Goal: Task Accomplishment & Management: Manage account settings

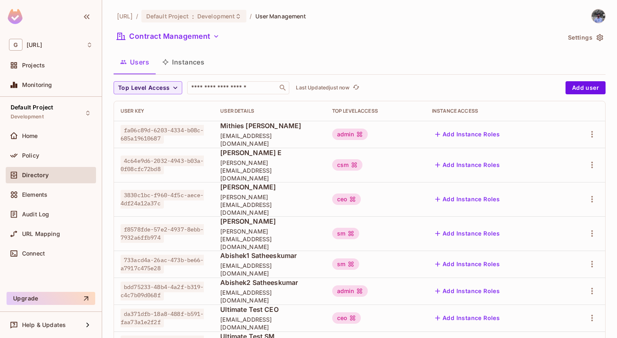
scroll to position [178, 0]
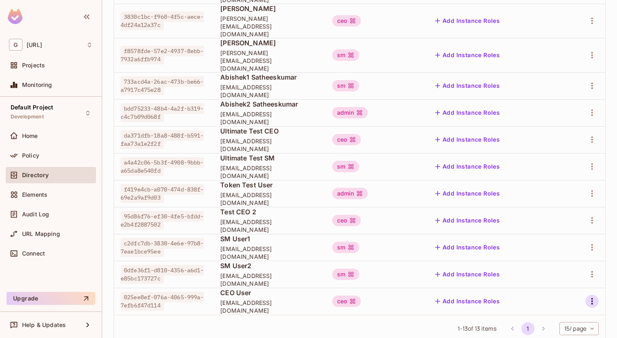
click at [595, 296] on icon "button" at bounding box center [592, 301] width 10 height 10
click at [543, 325] on span "Delete User" at bounding box center [559, 319] width 37 height 13
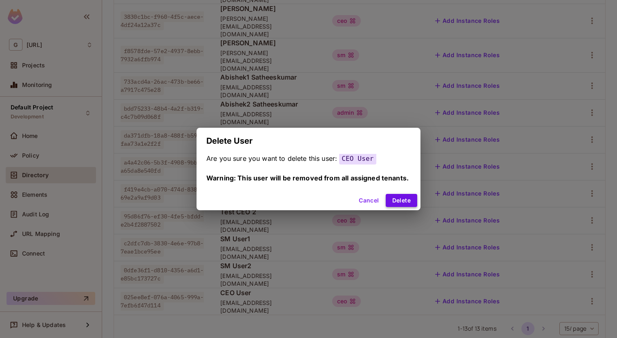
click at [404, 199] on button "Delete" at bounding box center [400, 200] width 31 height 13
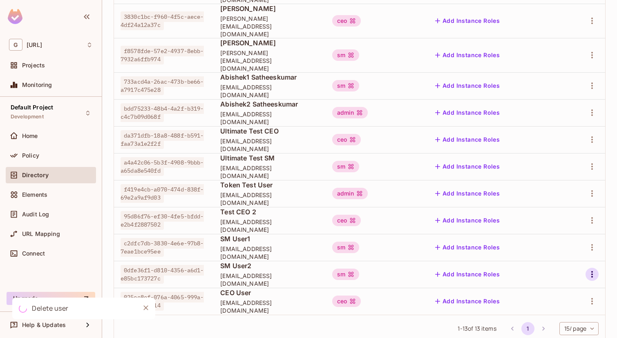
click at [592, 270] on icon "button" at bounding box center [592, 275] width 10 height 10
click at [543, 293] on div "Edit Attributes" at bounding box center [563, 289] width 40 height 8
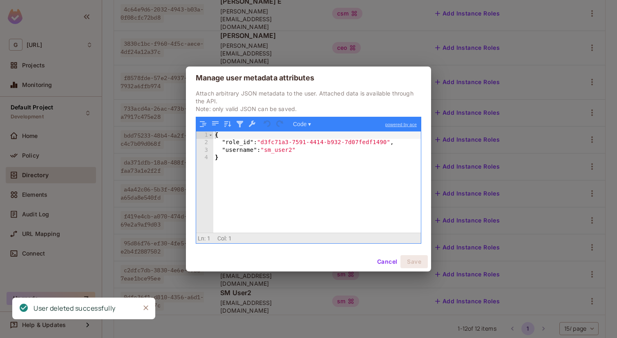
click at [385, 265] on button "Cancel" at bounding box center [387, 261] width 27 height 13
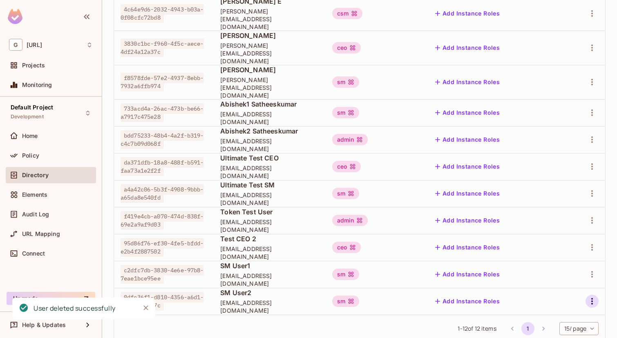
click at [591, 296] on icon "button" at bounding box center [592, 301] width 10 height 10
click at [548, 317] on div "Delete User" at bounding box center [559, 319] width 32 height 8
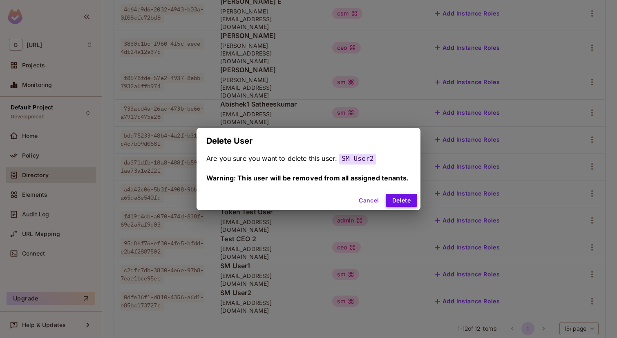
click at [400, 198] on button "Delete" at bounding box center [400, 200] width 31 height 13
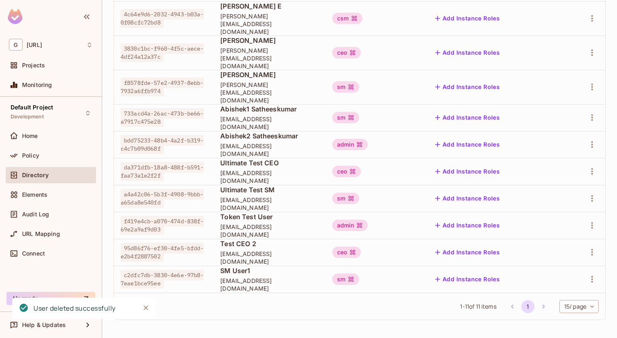
scroll to position [125, 0]
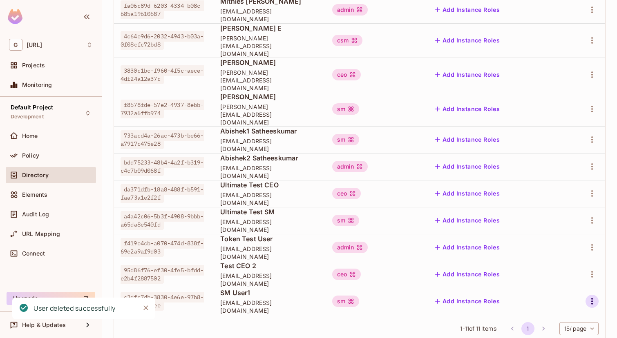
click at [592, 296] on icon "button" at bounding box center [592, 301] width 10 height 10
click at [560, 315] on span "Delete User" at bounding box center [559, 319] width 37 height 13
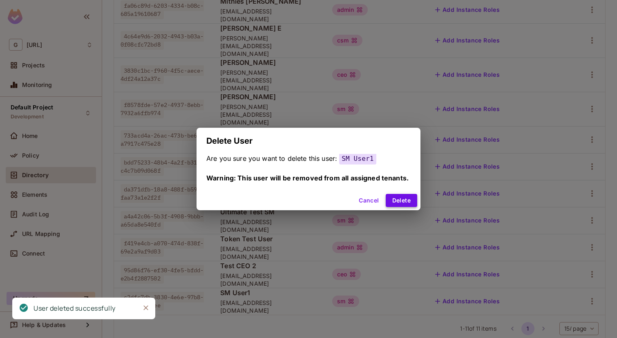
click at [408, 203] on button "Delete" at bounding box center [400, 200] width 31 height 13
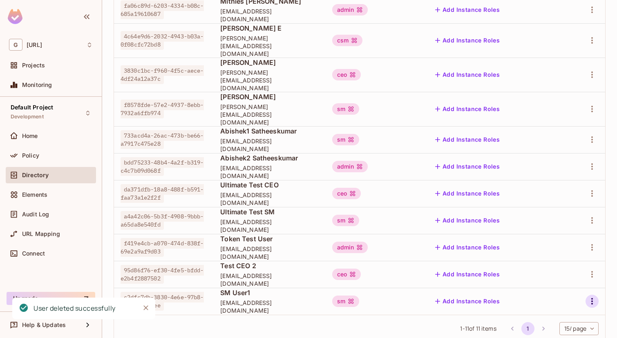
click at [591, 296] on icon "button" at bounding box center [592, 301] width 10 height 10
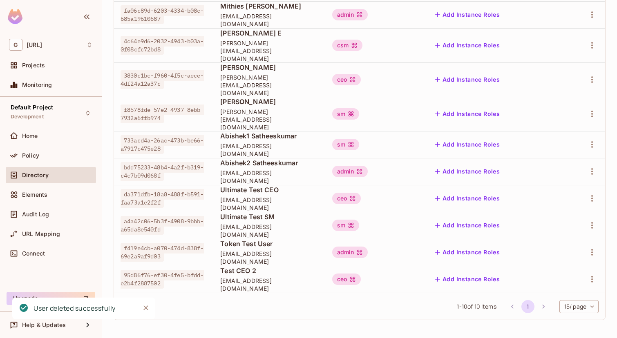
scroll to position [98, 0]
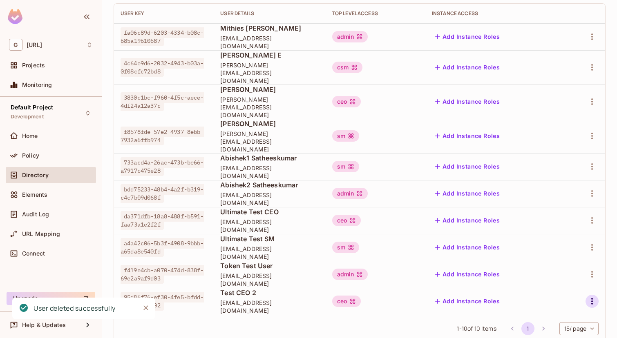
click at [591, 296] on icon "button" at bounding box center [592, 301] width 10 height 10
click at [557, 313] on span "Delete User" at bounding box center [559, 319] width 37 height 13
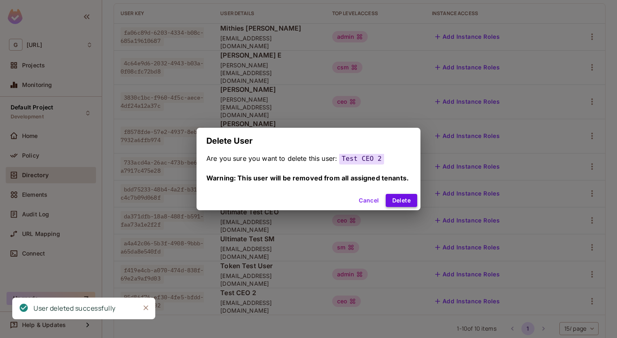
click at [401, 205] on button "Delete" at bounding box center [400, 200] width 31 height 13
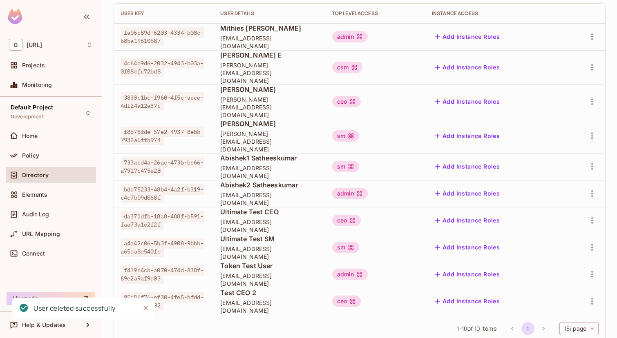
scroll to position [44, 0]
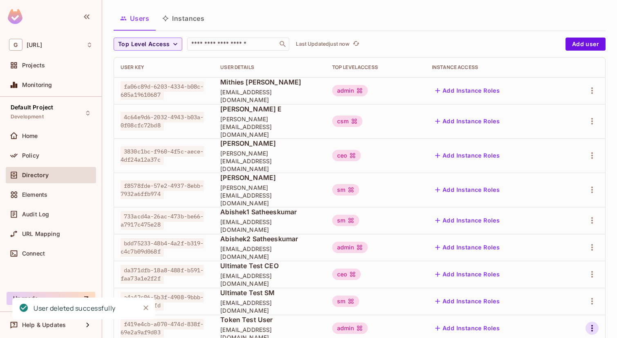
click at [591, 322] on button "button" at bounding box center [591, 328] width 13 height 13
click at [558, 319] on div "Delete User" at bounding box center [559, 319] width 32 height 8
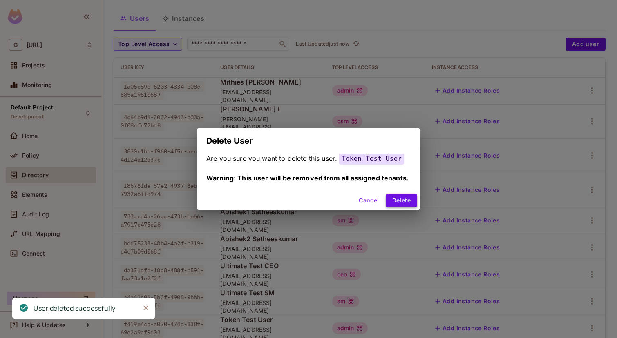
click at [406, 198] on button "Delete" at bounding box center [400, 200] width 31 height 13
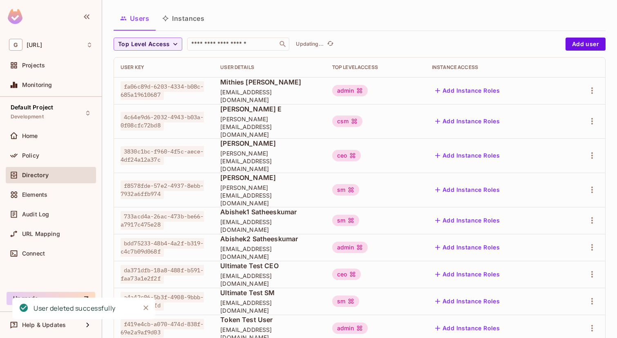
scroll to position [17, 0]
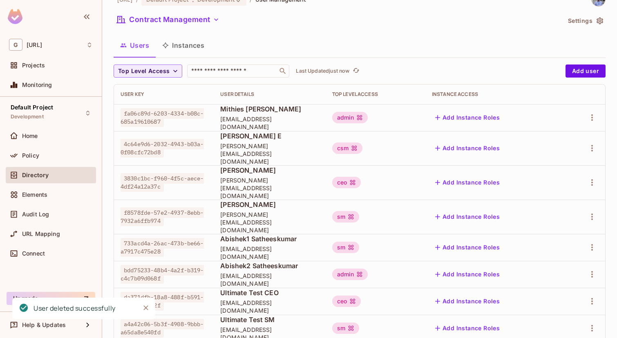
click at [595, 241] on div at bounding box center [583, 247] width 29 height 13
click at [590, 243] on icon "button" at bounding box center [592, 248] width 10 height 10
click at [553, 276] on div "Delete User" at bounding box center [559, 280] width 32 height 8
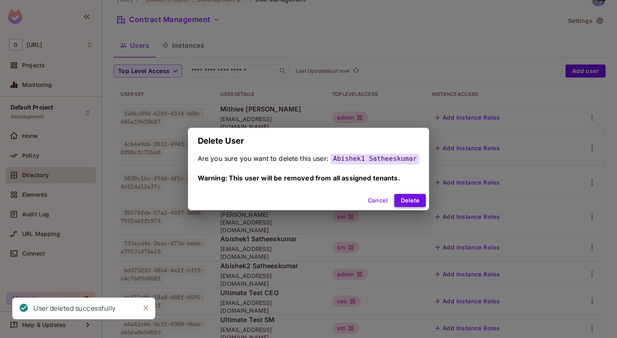
click at [410, 203] on button "Delete" at bounding box center [409, 200] width 31 height 13
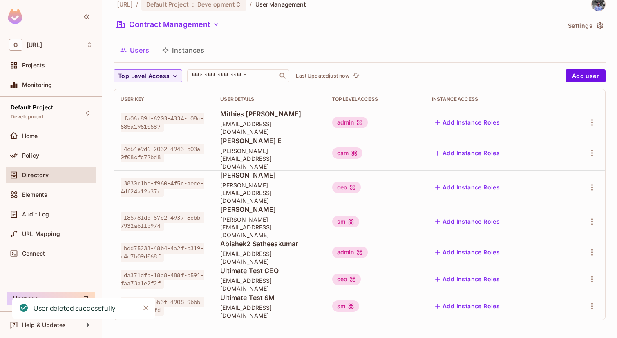
scroll to position [0, 0]
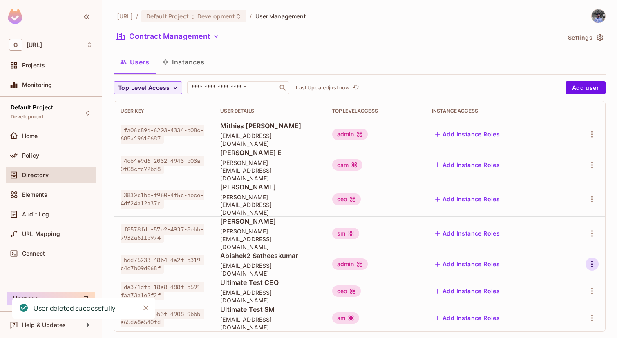
click at [586, 258] on button "button" at bounding box center [591, 264] width 13 height 13
click at [554, 293] on div "Delete User" at bounding box center [559, 297] width 32 height 8
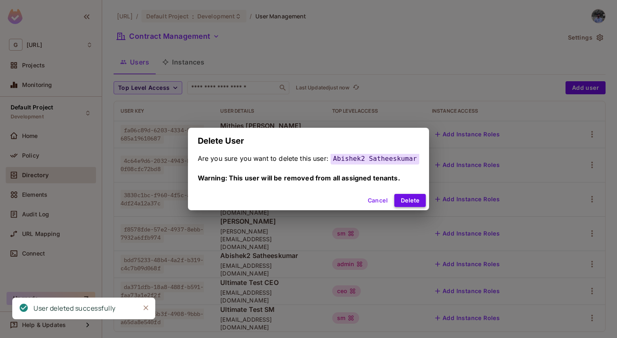
click at [411, 202] on button "Delete" at bounding box center [409, 200] width 31 height 13
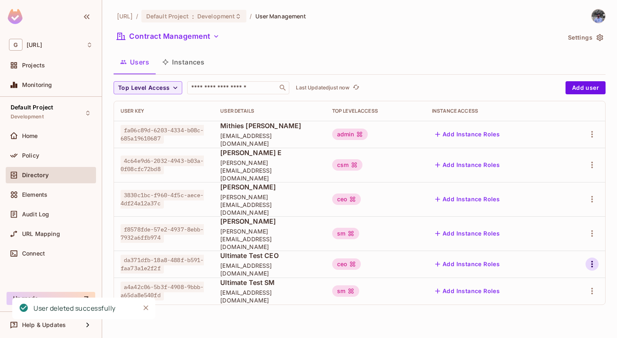
click at [592, 259] on icon "button" at bounding box center [592, 264] width 10 height 10
click at [546, 294] on div "Delete User" at bounding box center [559, 297] width 32 height 8
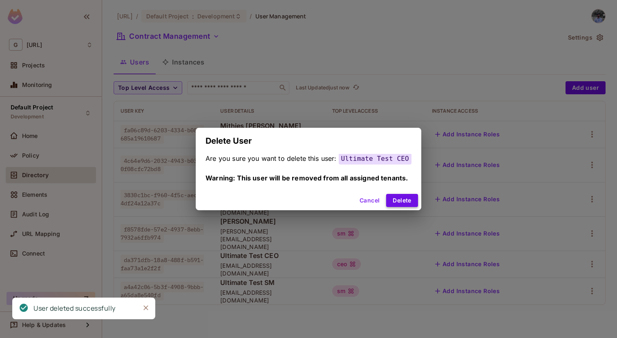
click at [410, 198] on button "Delete" at bounding box center [401, 200] width 31 height 13
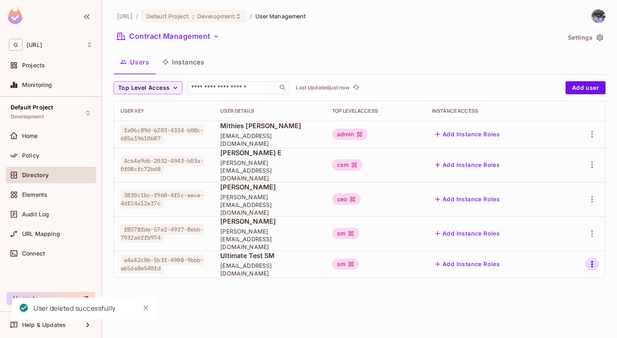
click at [591, 261] on icon "button" at bounding box center [592, 264] width 2 height 7
click at [551, 298] on div "Delete User" at bounding box center [559, 297] width 32 height 8
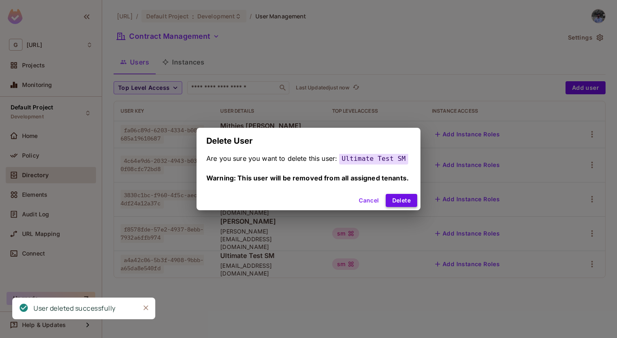
click at [406, 201] on button "Delete" at bounding box center [400, 200] width 31 height 13
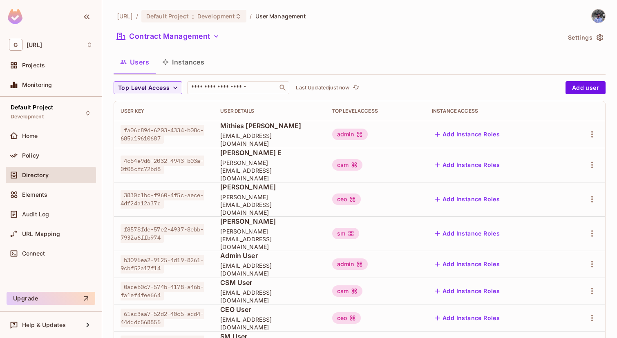
scroll to position [17, 0]
